Goal: Consume media (video, audio): Consume media (video, audio)

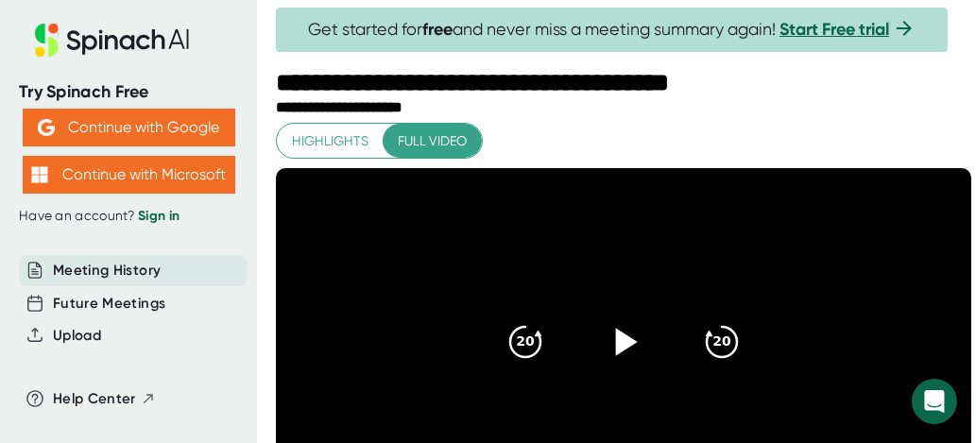
click at [616, 355] on icon at bounding box center [627, 341] width 22 height 27
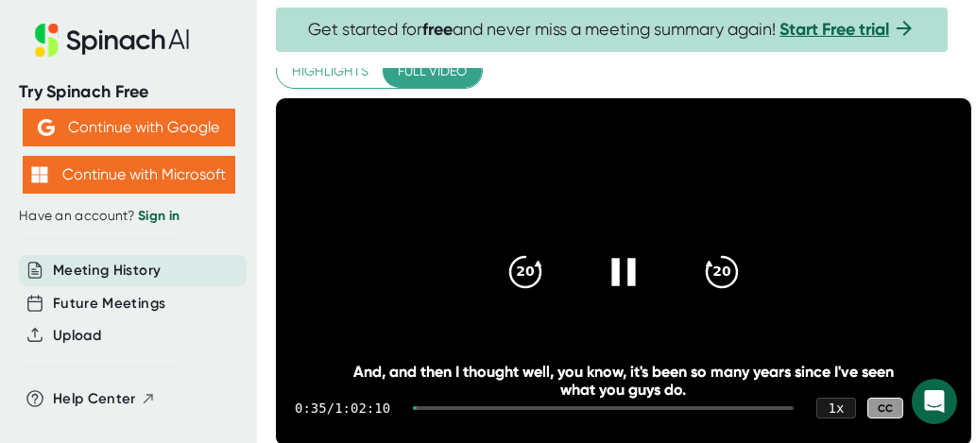
scroll to position [94, 0]
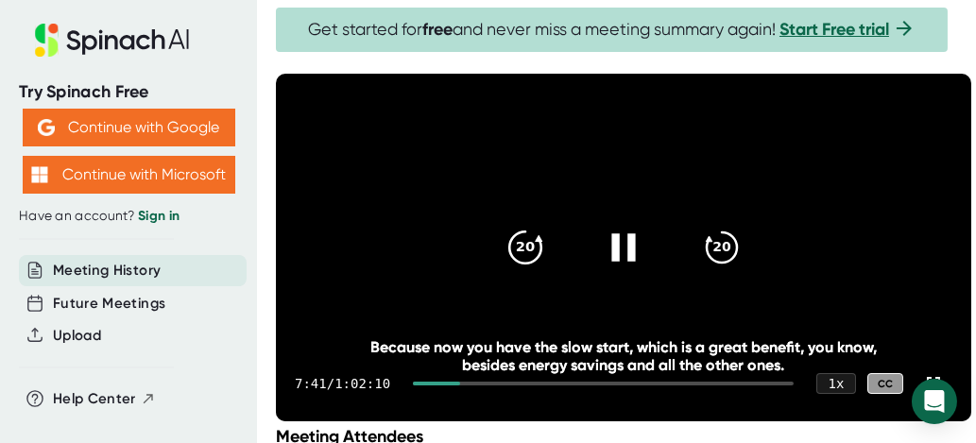
click at [504, 256] on icon "20" at bounding box center [525, 247] width 47 height 47
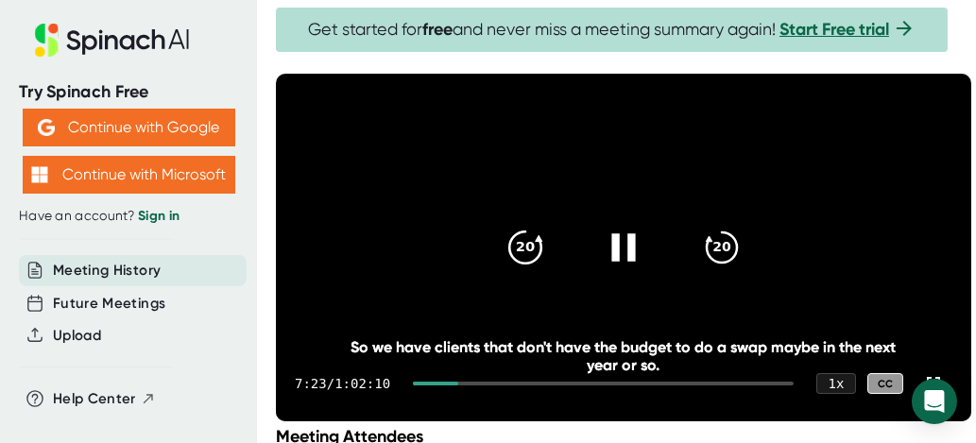
click at [504, 256] on icon "20" at bounding box center [525, 247] width 47 height 47
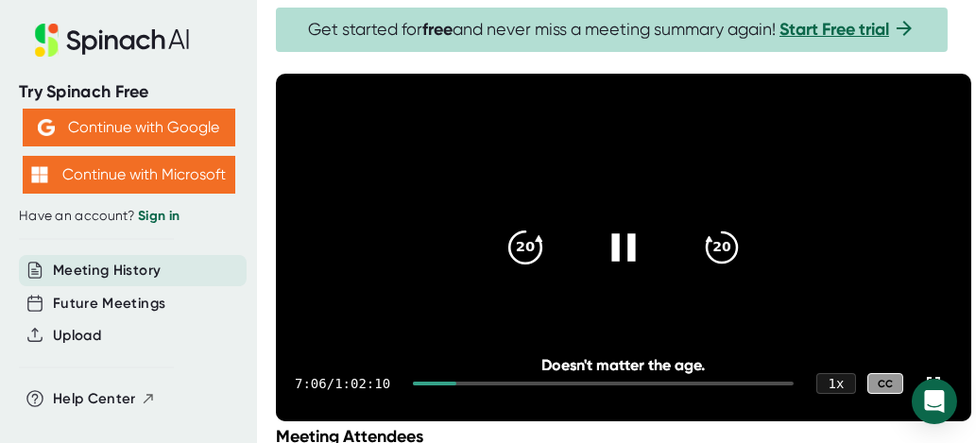
click at [506, 251] on icon "20" at bounding box center [525, 247] width 47 height 47
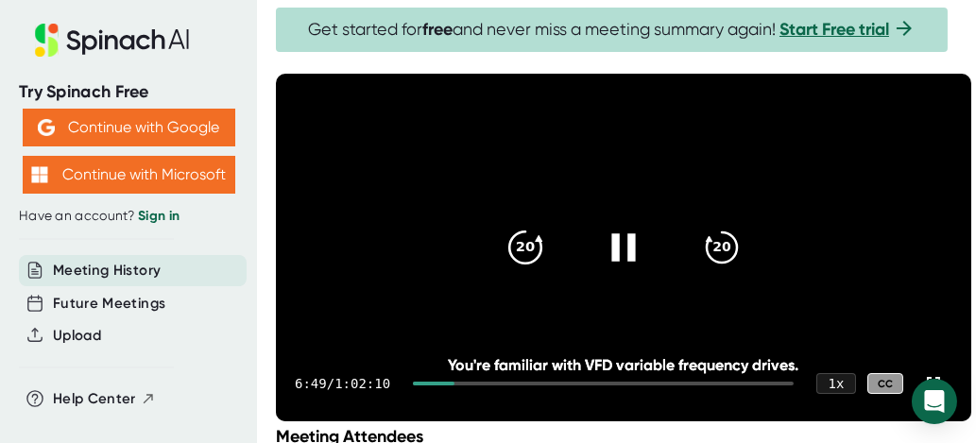
click at [502, 253] on icon "20" at bounding box center [525, 247] width 47 height 47
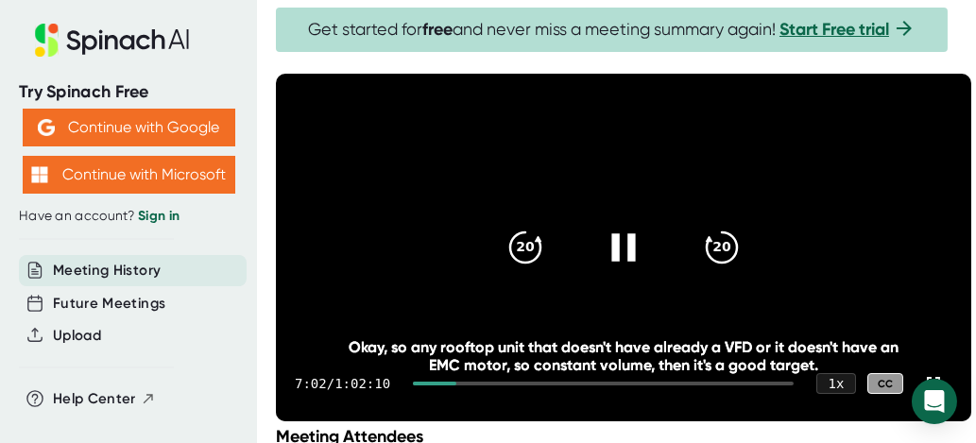
click at [386, 164] on video at bounding box center [623, 248] width 695 height 348
click at [503, 260] on icon "20" at bounding box center [525, 247] width 47 height 47
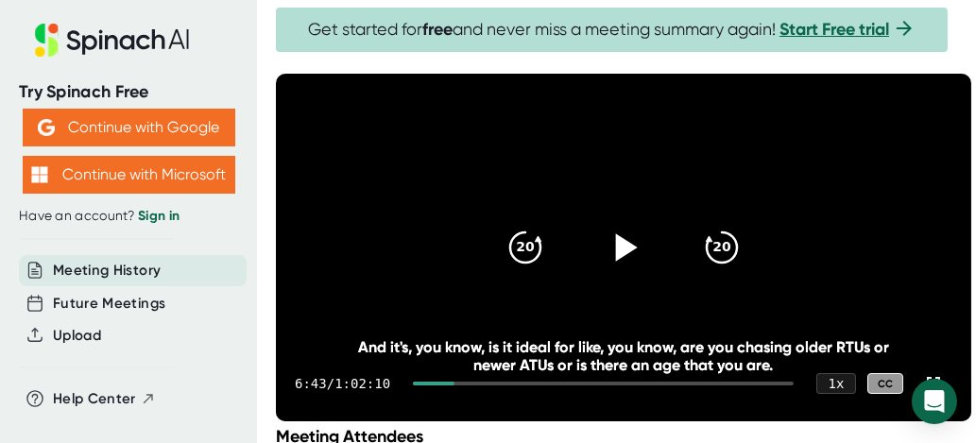
click at [593, 266] on div at bounding box center [623, 247] width 79 height 79
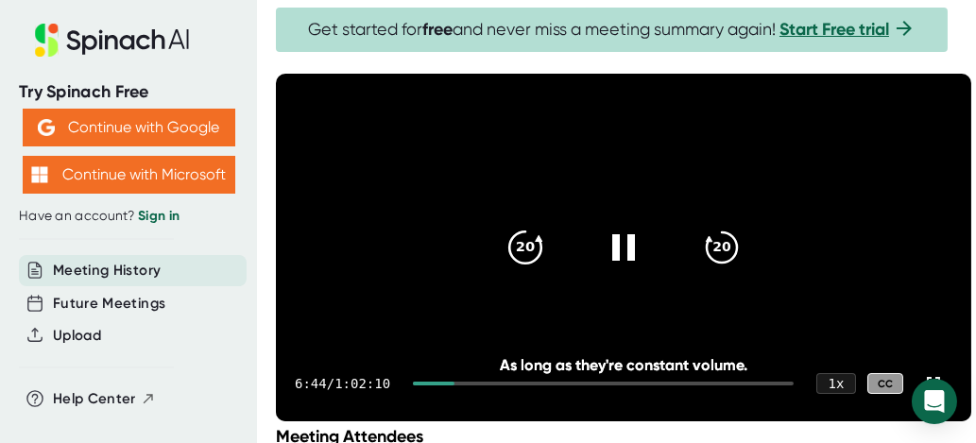
click at [512, 262] on icon "20" at bounding box center [525, 247] width 47 height 47
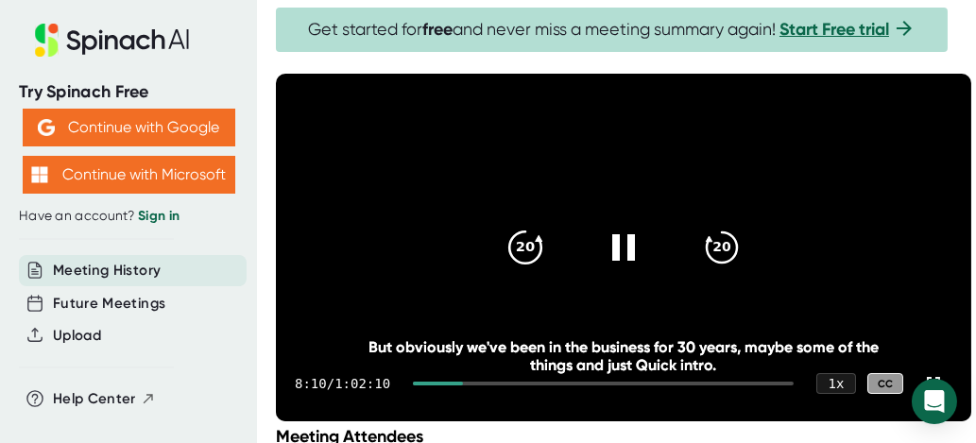
click at [506, 271] on icon "20" at bounding box center [525, 247] width 47 height 47
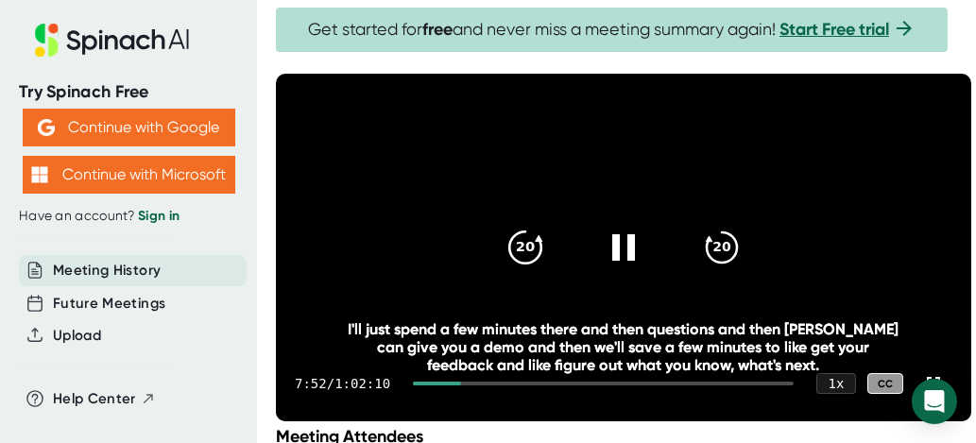
click at [528, 267] on icon "20" at bounding box center [525, 247] width 47 height 47
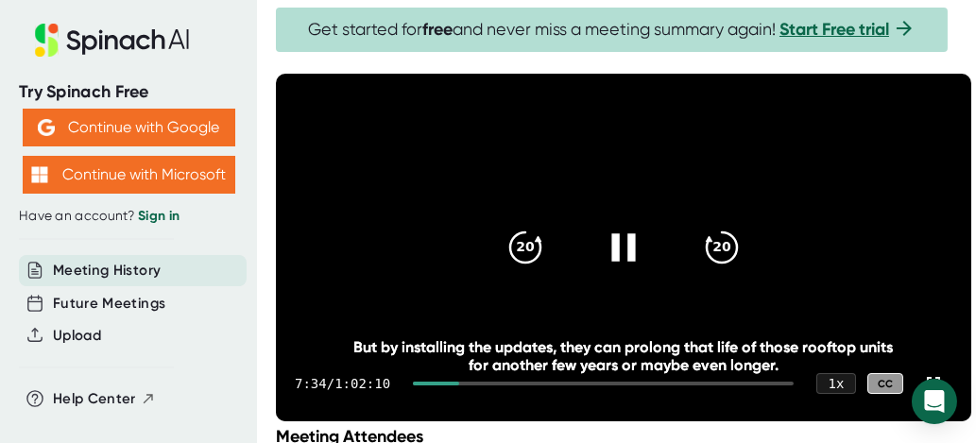
click at [621, 261] on icon at bounding box center [623, 246] width 24 height 27
click at [608, 264] on icon at bounding box center [623, 247] width 47 height 47
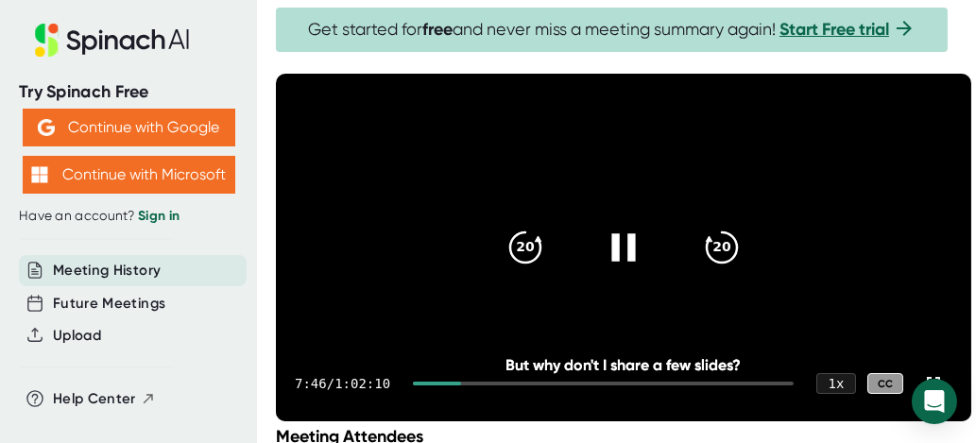
click at [614, 255] on icon at bounding box center [623, 247] width 47 height 47
click at [616, 255] on icon at bounding box center [627, 246] width 22 height 27
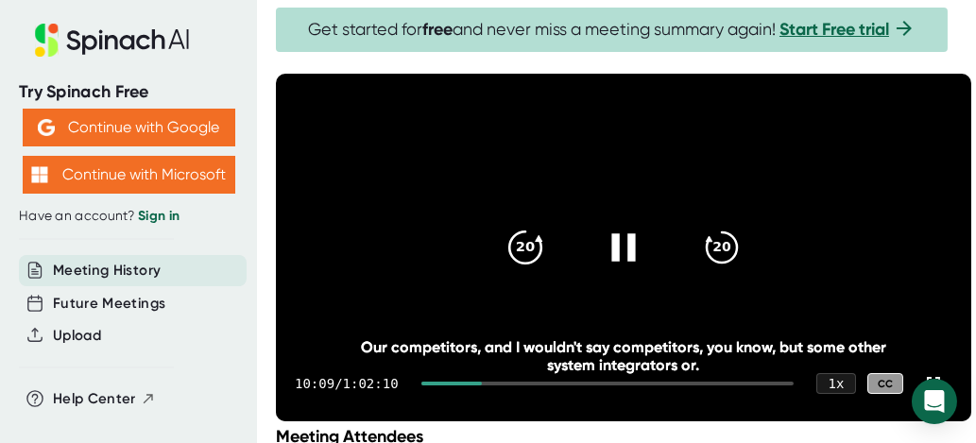
click at [523, 267] on icon "20" at bounding box center [525, 247] width 47 height 47
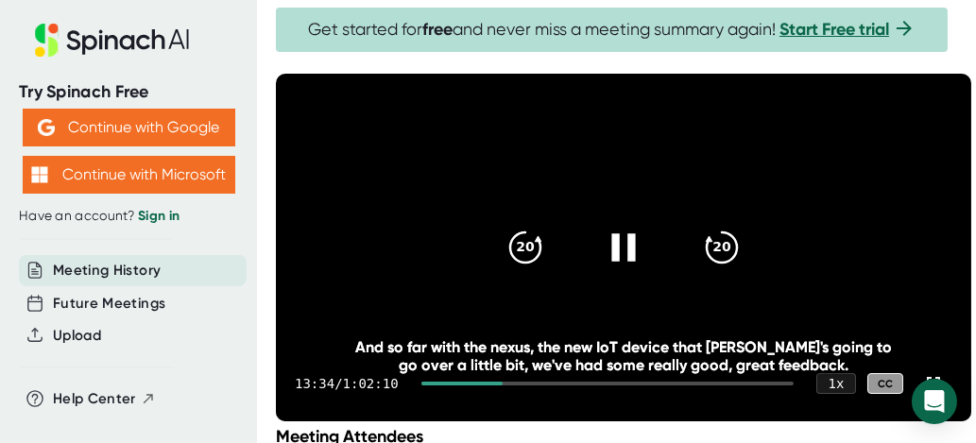
click at [620, 255] on icon at bounding box center [623, 247] width 47 height 47
click at [616, 261] on icon at bounding box center [627, 246] width 22 height 27
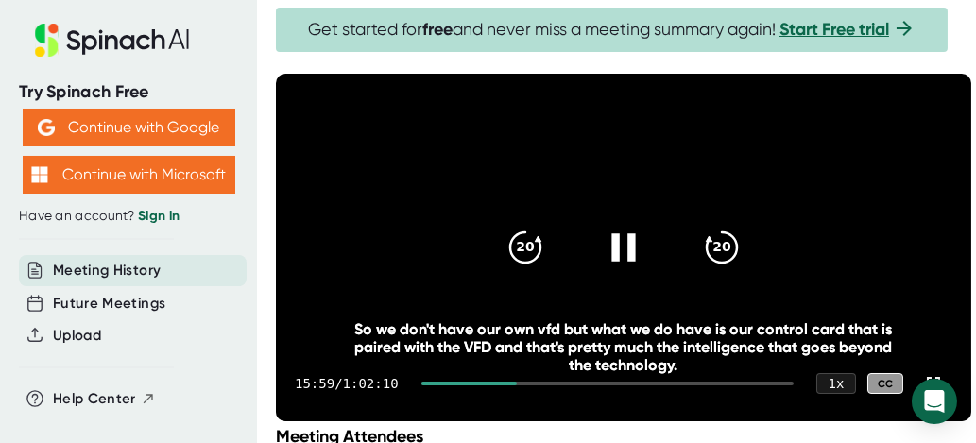
click at [612, 263] on icon at bounding box center [623, 247] width 47 height 47
click at [461, 332] on video at bounding box center [623, 248] width 695 height 348
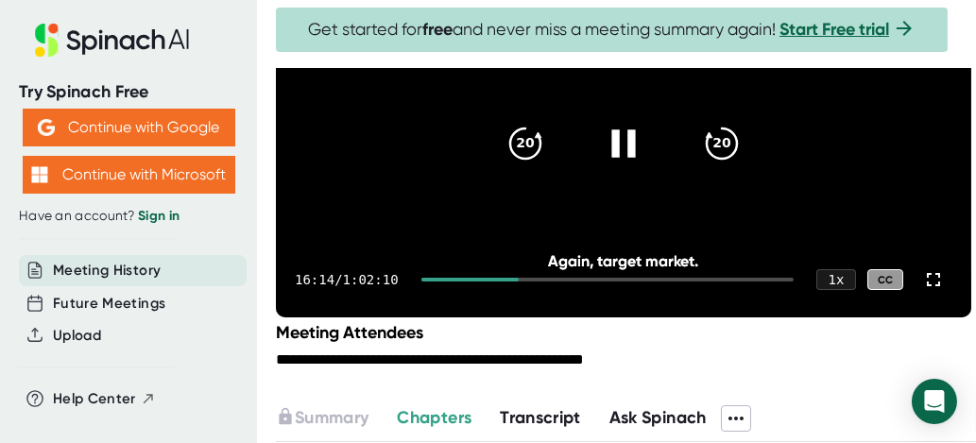
scroll to position [189, 0]
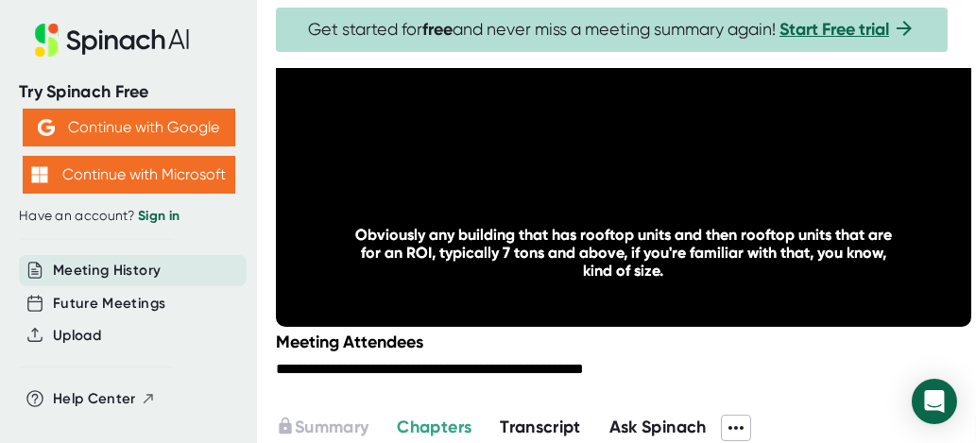
click at [428, 405] on div at bounding box center [626, 391] width 700 height 28
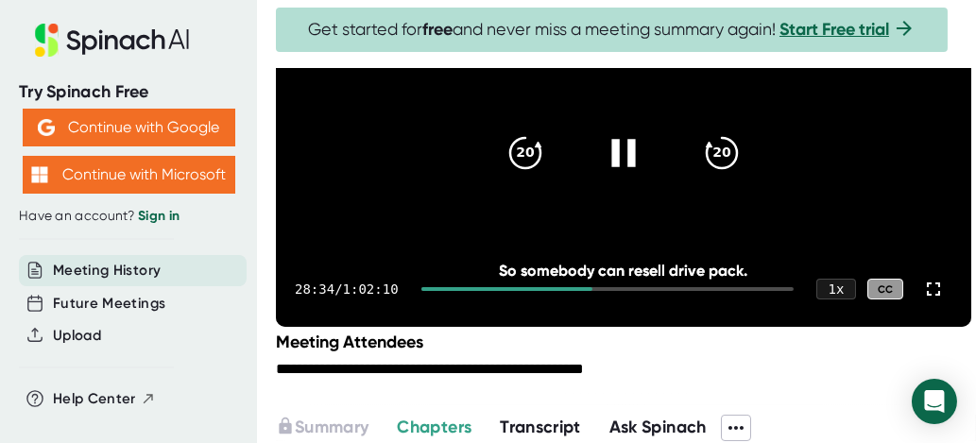
click at [611, 166] on icon at bounding box center [623, 152] width 24 height 27
